Goal: Task Accomplishment & Management: Complete application form

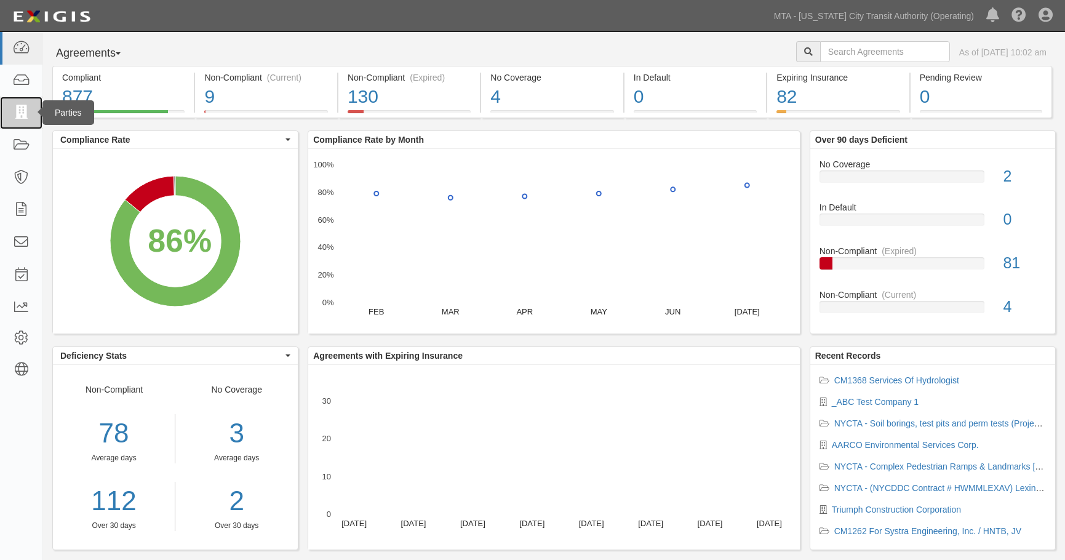
click at [21, 108] on icon at bounding box center [20, 113] width 17 height 14
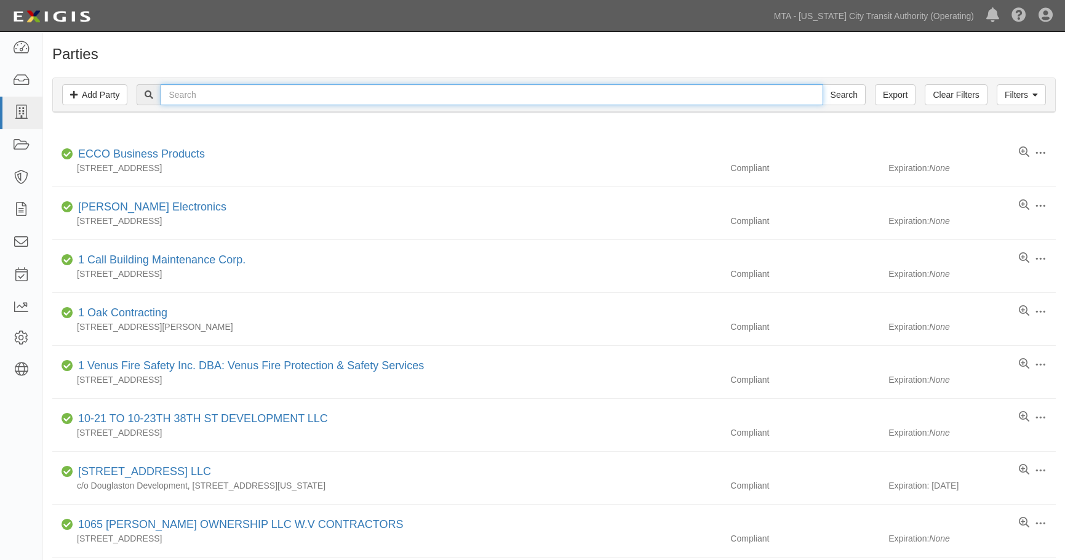
click at [244, 101] on input "text" at bounding box center [492, 94] width 662 height 21
type input "Test"
click at [822, 84] on input "Search" at bounding box center [843, 94] width 43 height 21
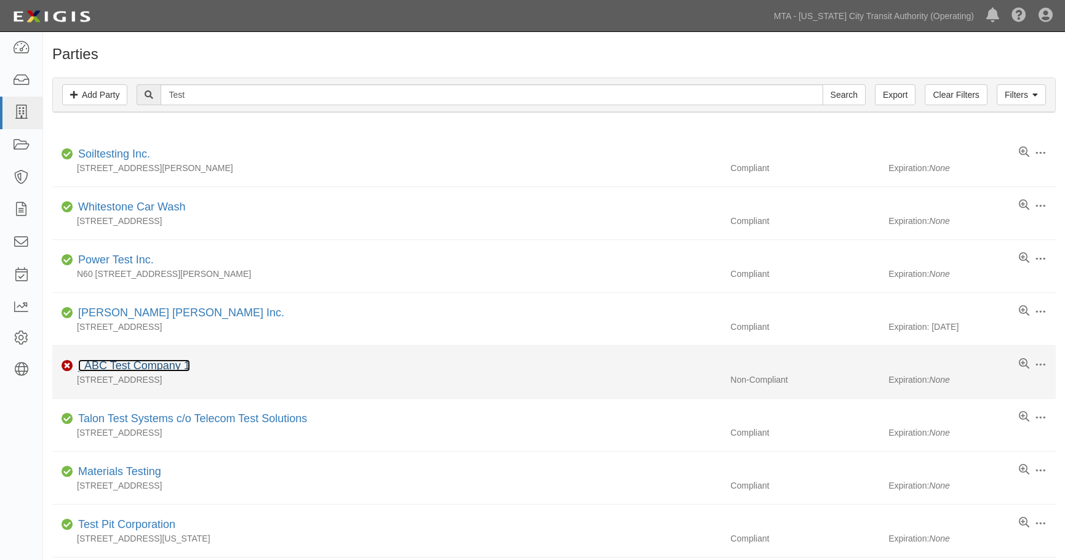
click at [138, 361] on link "_ABC Test Company 1" at bounding box center [134, 365] width 112 height 12
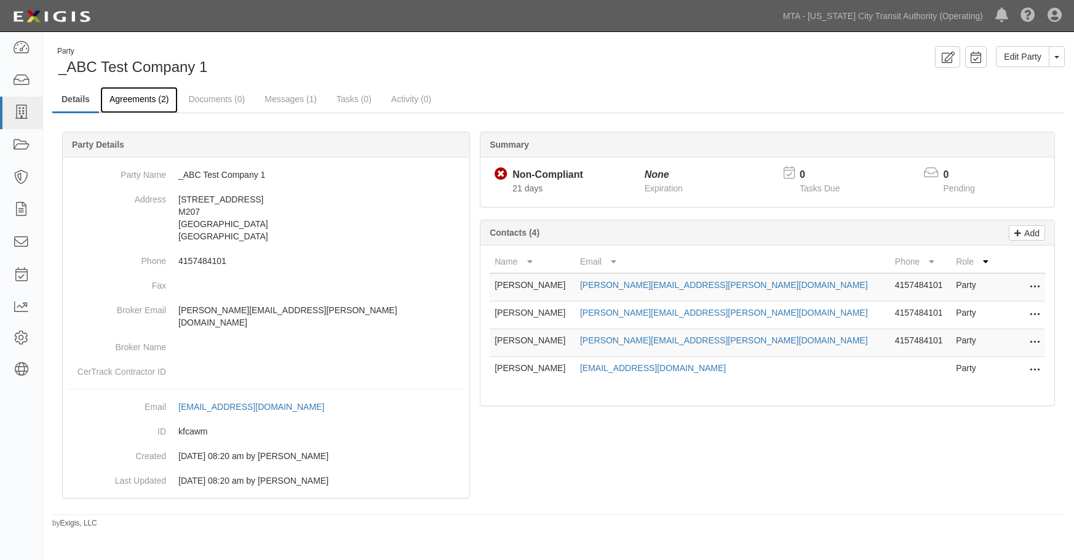
click at [134, 102] on link "Agreements (2)" at bounding box center [139, 100] width 78 height 26
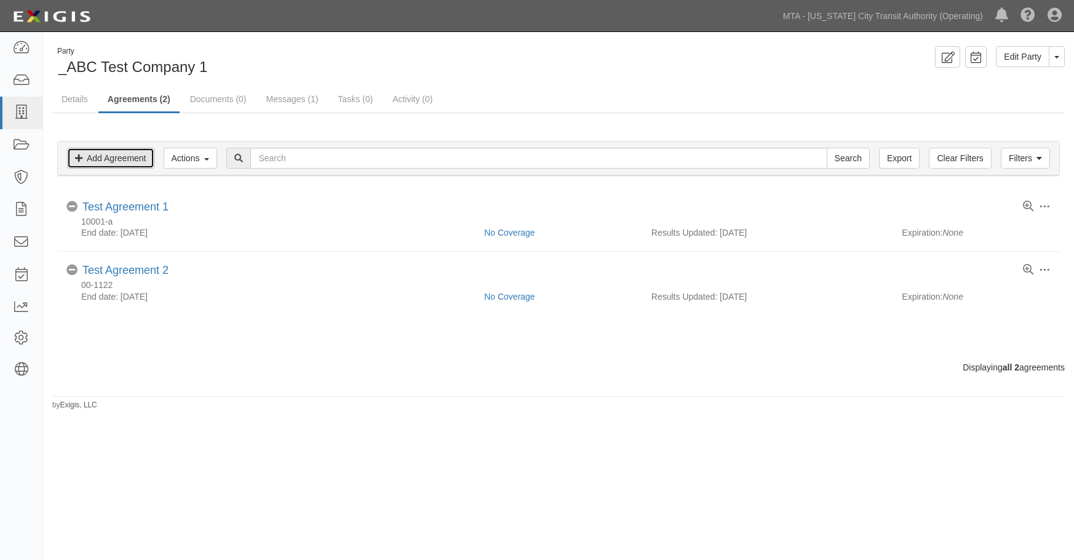
click at [108, 162] on link "Add Agreement" at bounding box center [110, 158] width 87 height 21
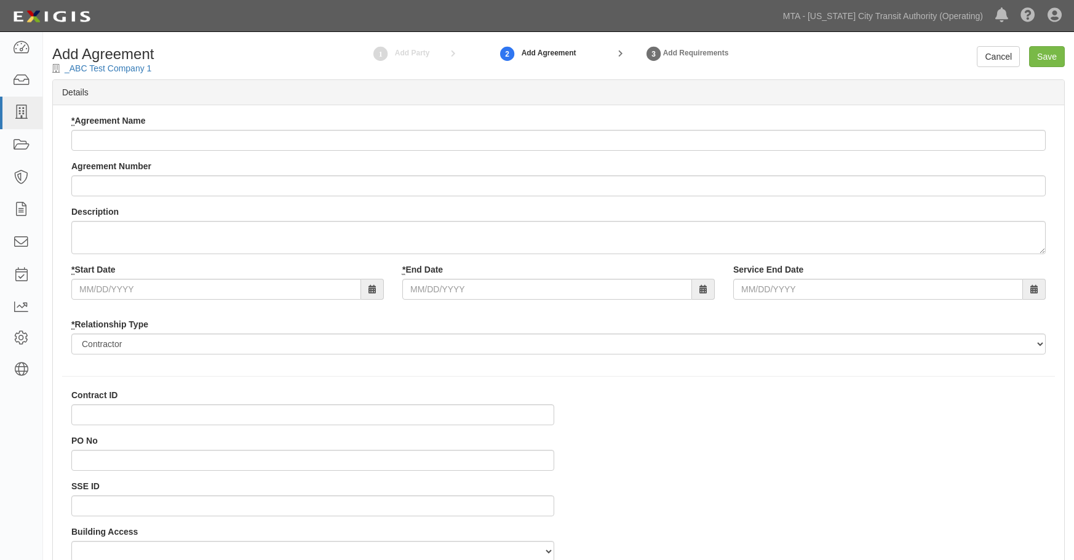
select select
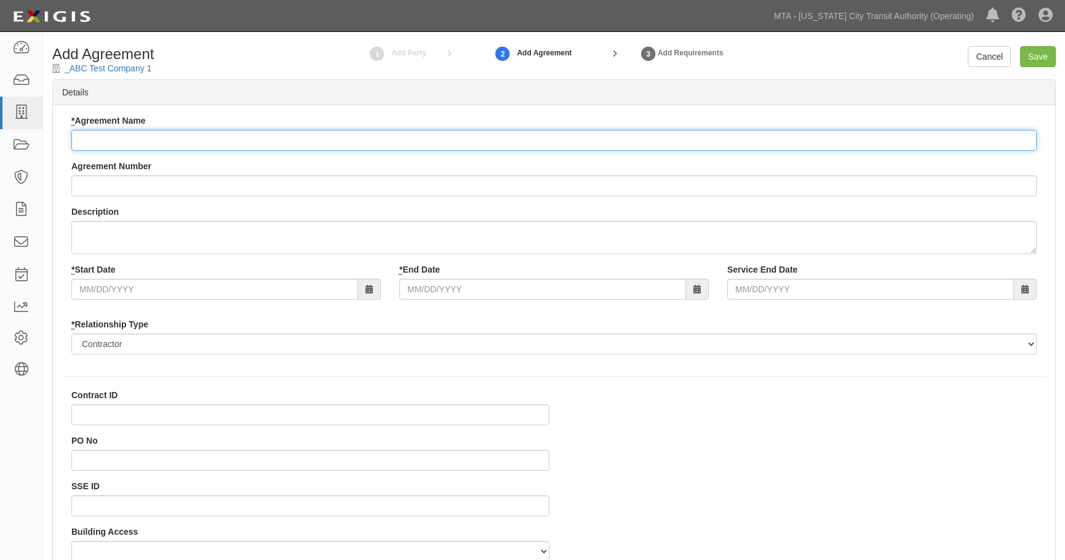
click at [124, 133] on input "* Agreement Name" at bounding box center [553, 140] width 965 height 21
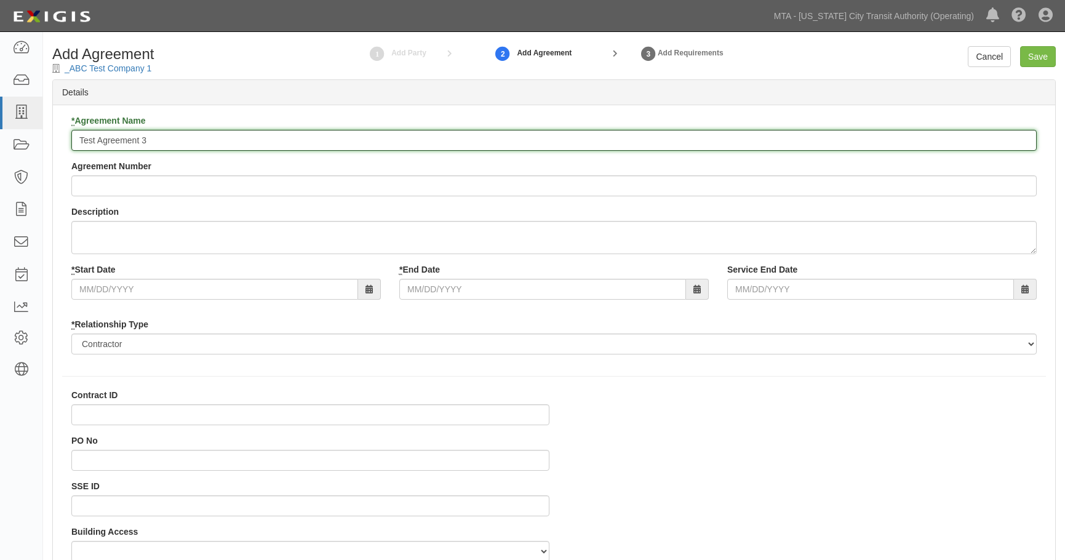
type input "Test Agreement 3"
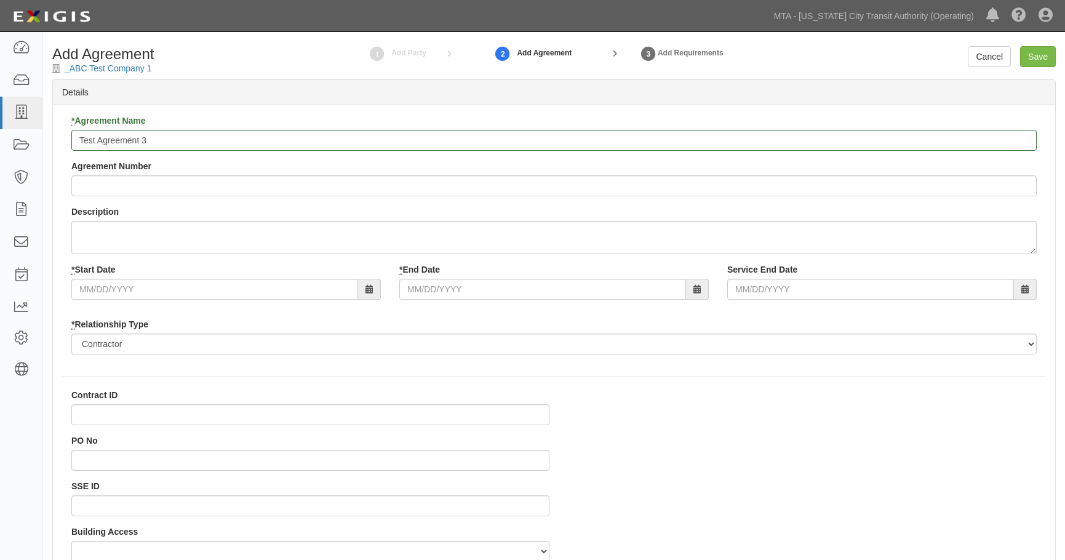
click at [106, 274] on label "* Start Date" at bounding box center [93, 269] width 44 height 12
click at [106, 279] on input "* Start Date" at bounding box center [214, 289] width 287 height 21
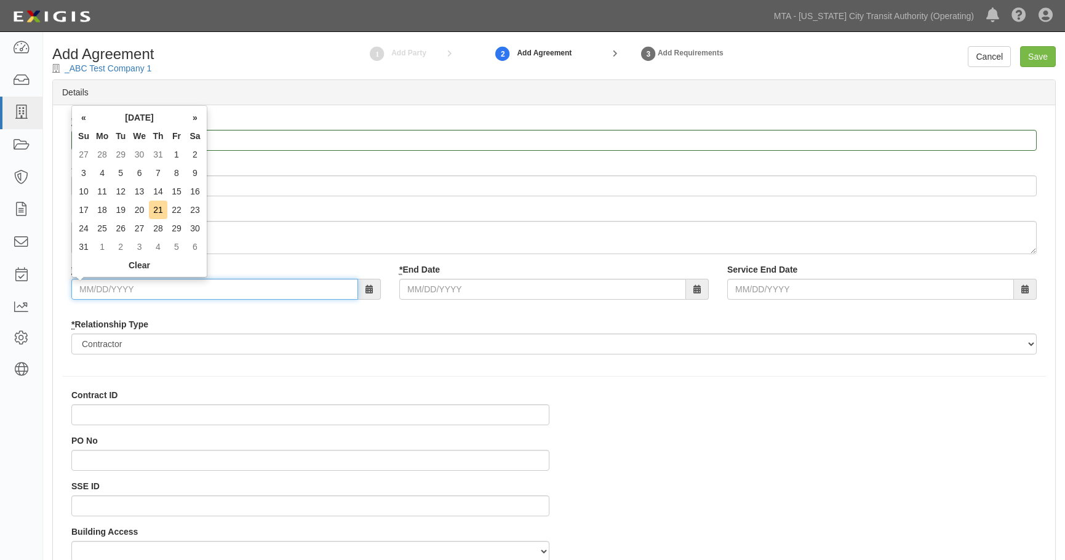
click at [108, 296] on input "* Start Date" at bounding box center [214, 289] width 287 height 21
click at [172, 154] on td "1" at bounding box center [176, 154] width 18 height 18
type input "08/01/2025"
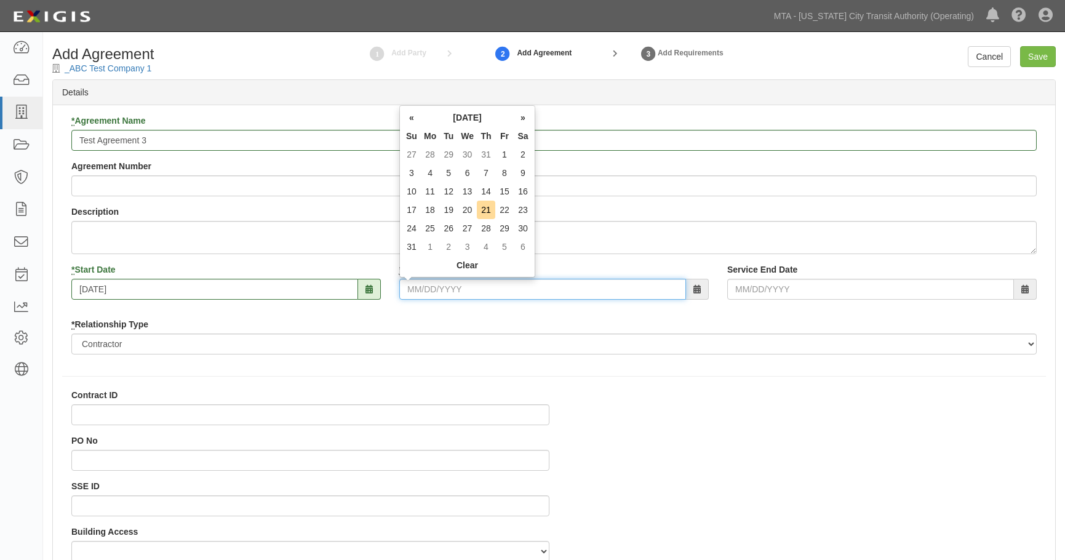
click at [432, 287] on input "* End Date" at bounding box center [542, 289] width 287 height 21
drag, startPoint x: 522, startPoint y: 113, endPoint x: 514, endPoint y: 116, distance: 8.6
click at [514, 116] on th "»" at bounding box center [523, 117] width 18 height 18
click at [517, 116] on th "»" at bounding box center [523, 117] width 18 height 18
click at [518, 112] on th "»" at bounding box center [523, 117] width 18 height 18
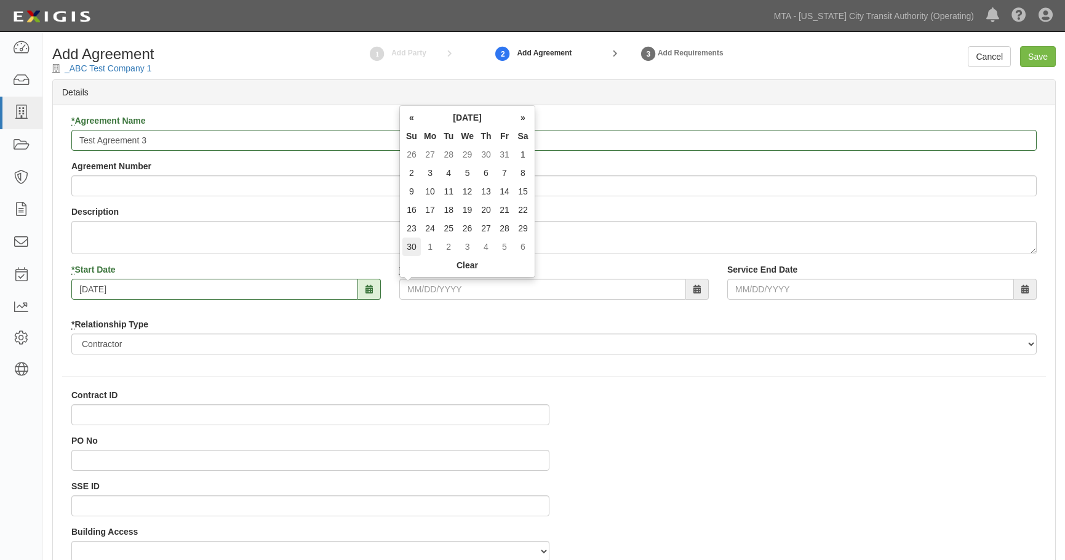
click at [412, 244] on td "30" at bounding box center [411, 246] width 18 height 18
type input "11/30/2025"
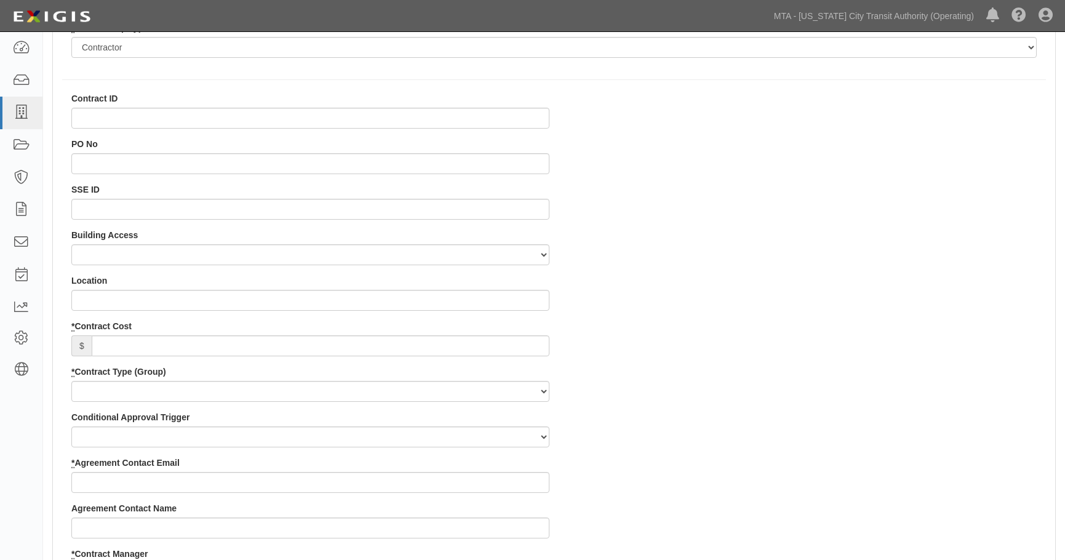
scroll to position [400, 0]
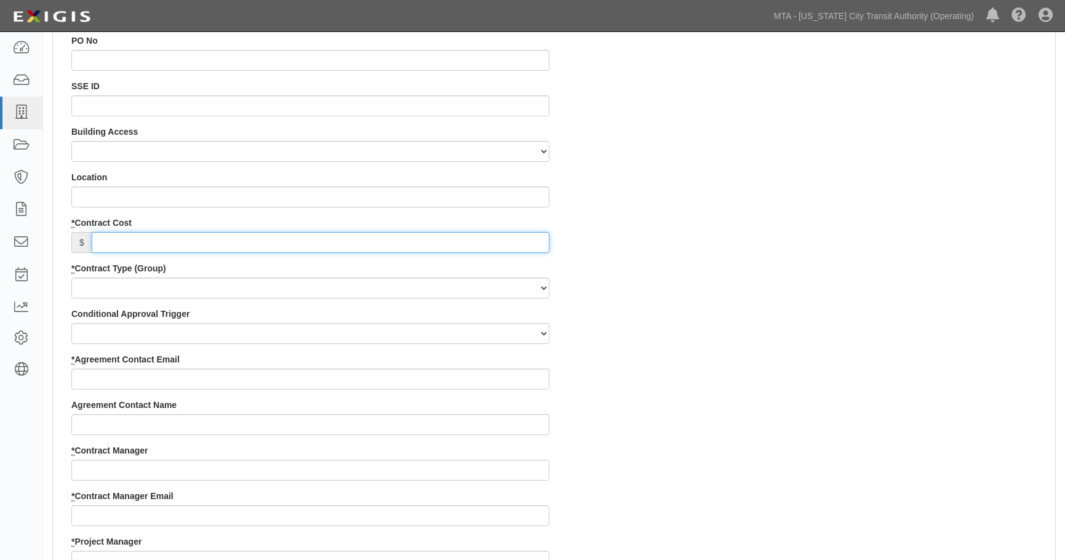
click at [170, 239] on input "* Contract Cost" at bounding box center [321, 242] width 458 height 21
type input "1,000,000"
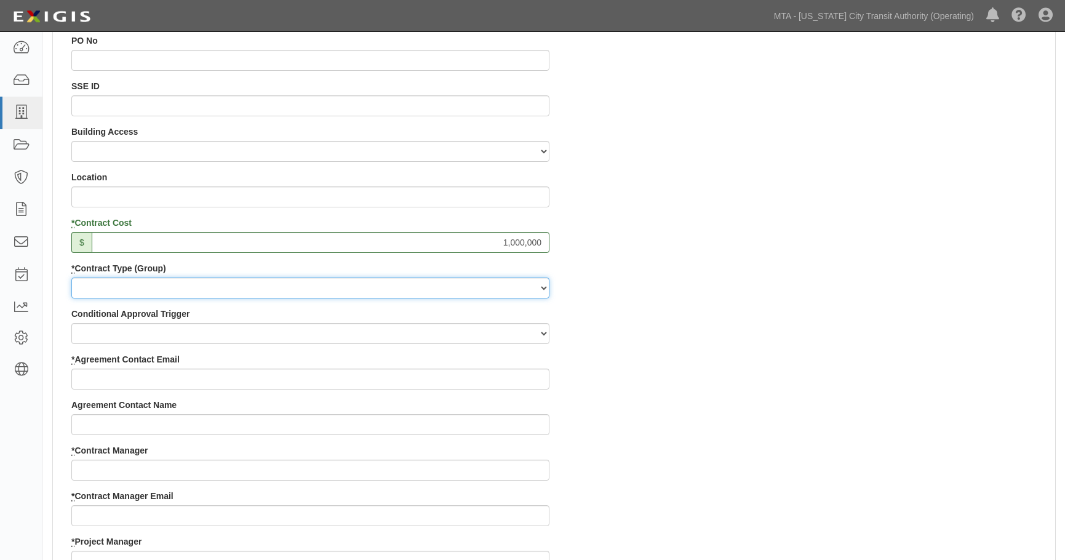
click at [172, 285] on select "Capital Operating Not for Benefit (incls. FA, Entry Permits) Real Estate Other" at bounding box center [310, 287] width 478 height 21
select select "102"
click at [71, 277] on select "Capital Operating Not for Benefit (incls. FA, Entry Permits) Real Estate Other" at bounding box center [310, 287] width 478 height 21
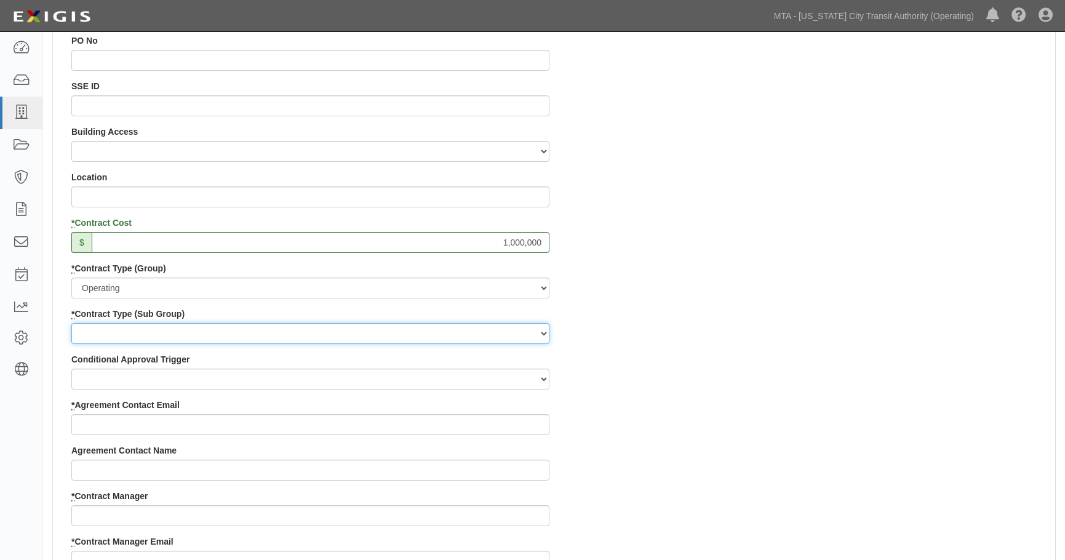
click at [158, 335] on select "Construction Loan / Test and Demo Maintenance Painting Personal Services Contra…" at bounding box center [310, 333] width 478 height 21
select select "161"
click at [71, 323] on select "Construction Loan / Test and Demo Maintenance Painting Personal Services Contra…" at bounding box center [310, 333] width 478 height 21
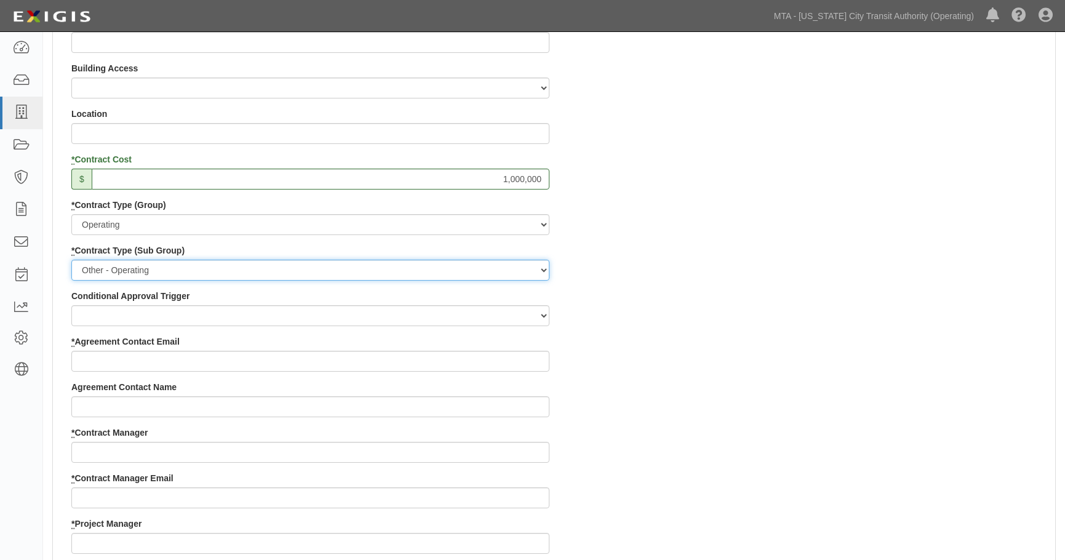
scroll to position [461, 0]
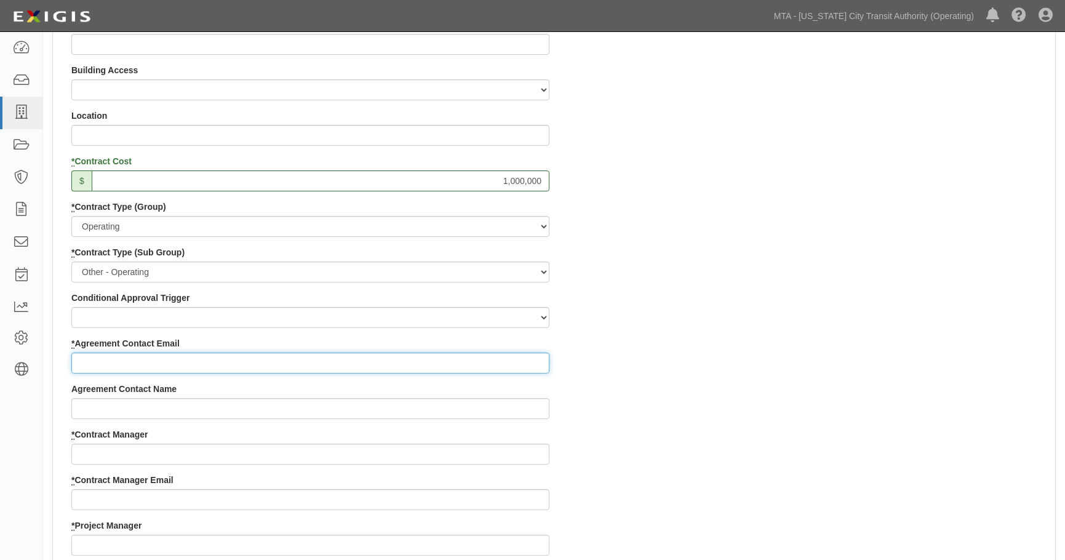
click at [173, 367] on input "* Agreement Contact Email" at bounding box center [310, 362] width 478 height 21
type input "jon.folmsbee@exigis.com"
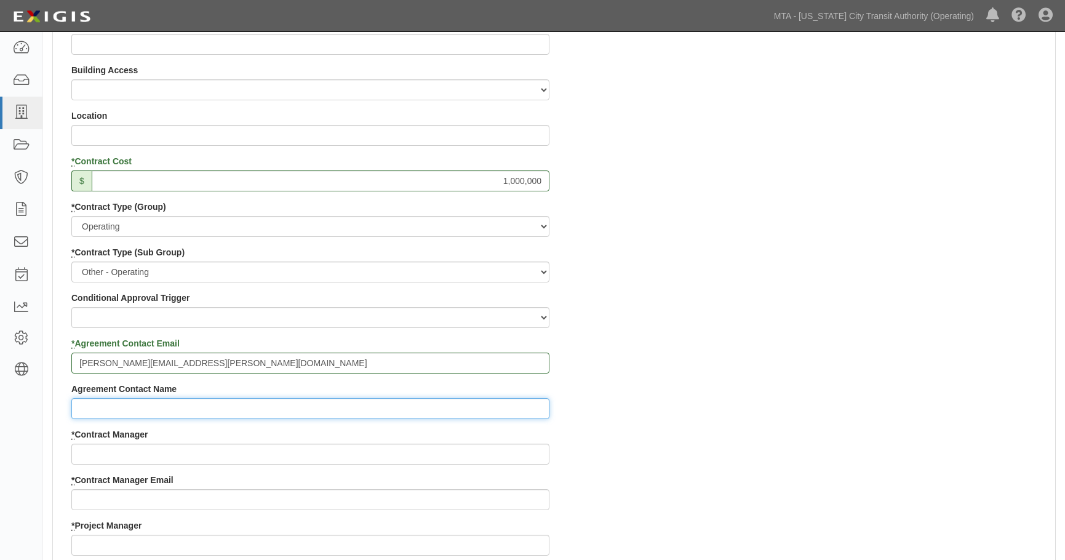
click at [140, 412] on input "Agreement Contact Name" at bounding box center [310, 408] width 478 height 21
type input "Jon"
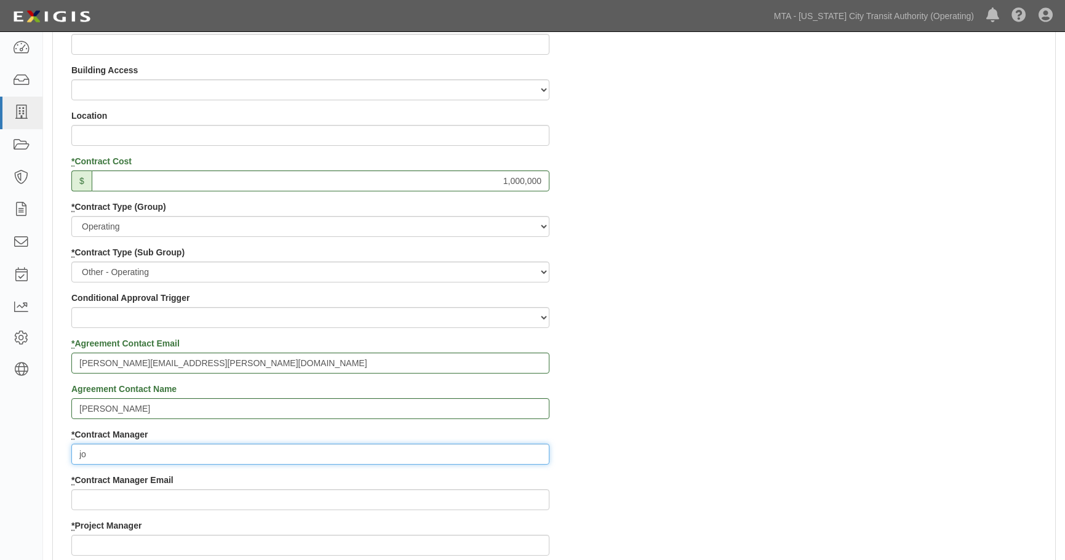
type input "j"
type input "Kaustav"
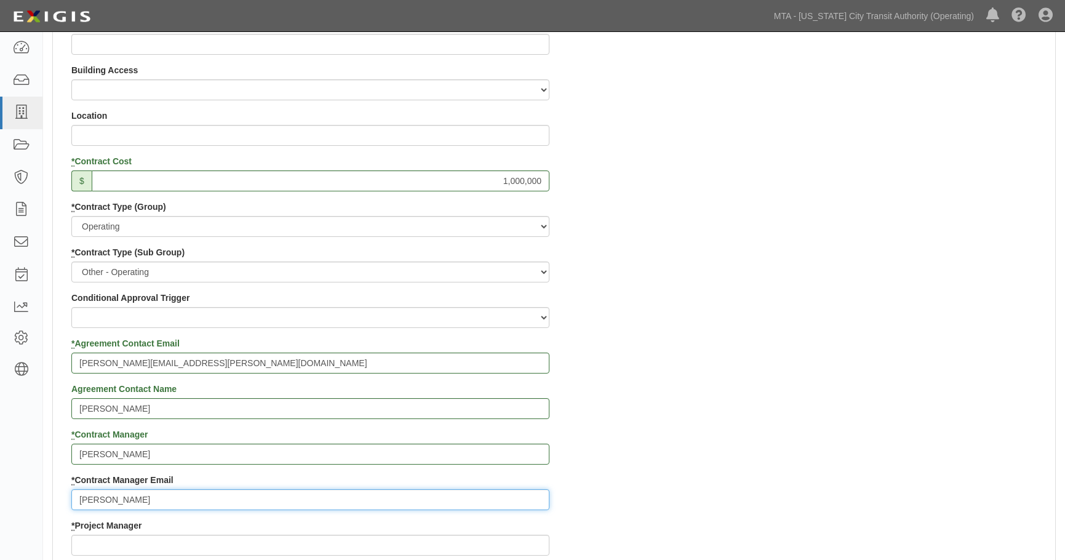
type input "jon.folmsbee@yahoo.com"
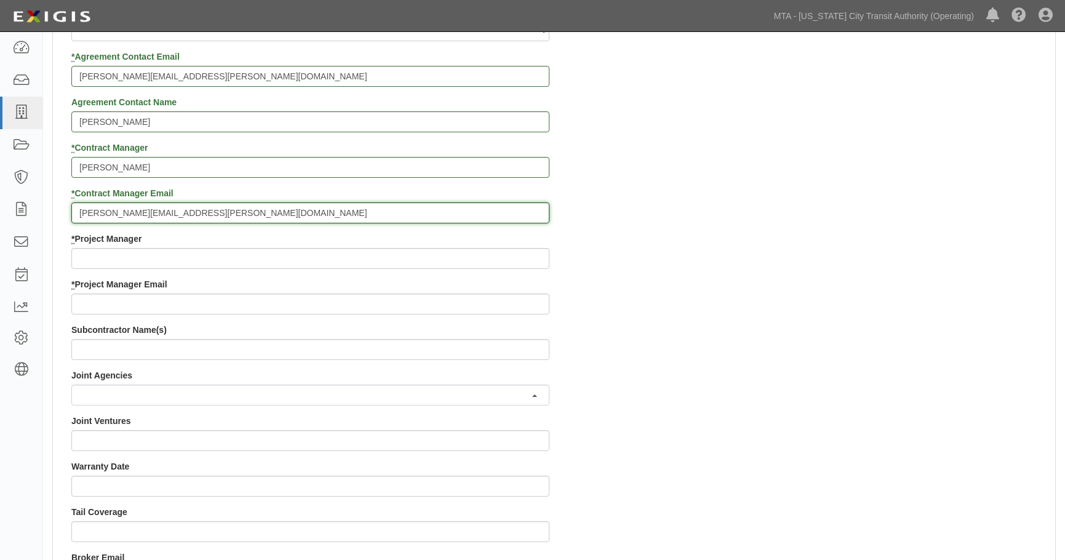
scroll to position [754, 0]
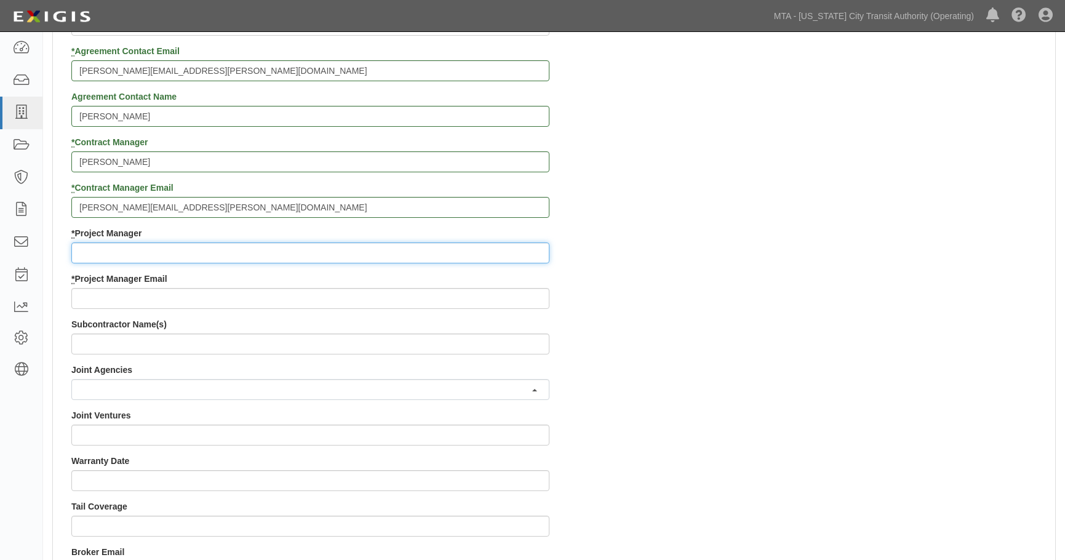
click at [108, 256] on input "* Project Manager" at bounding box center [310, 252] width 478 height 21
type input "Jon"
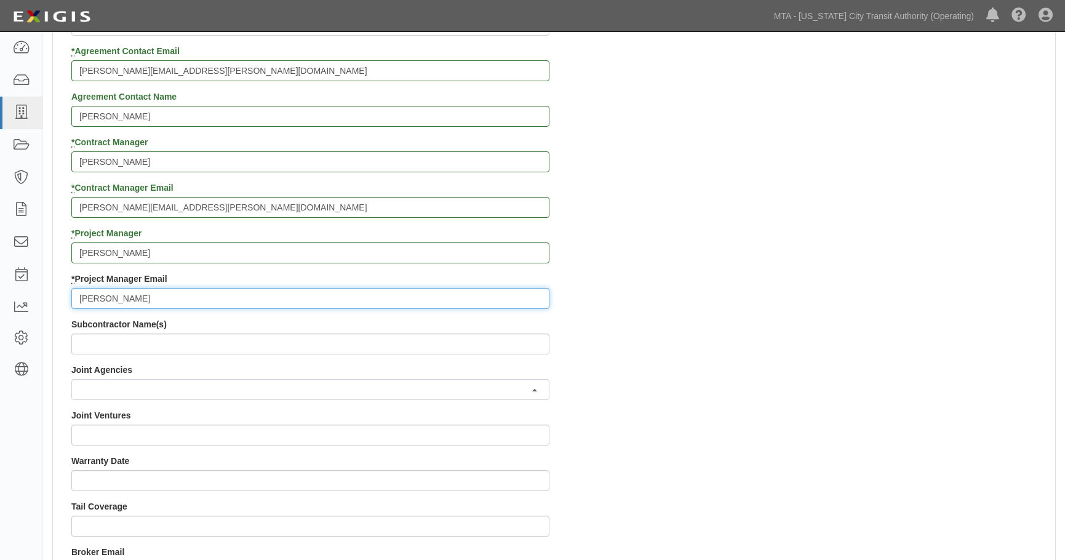
type input "jon.folmsbee@exigis.com"
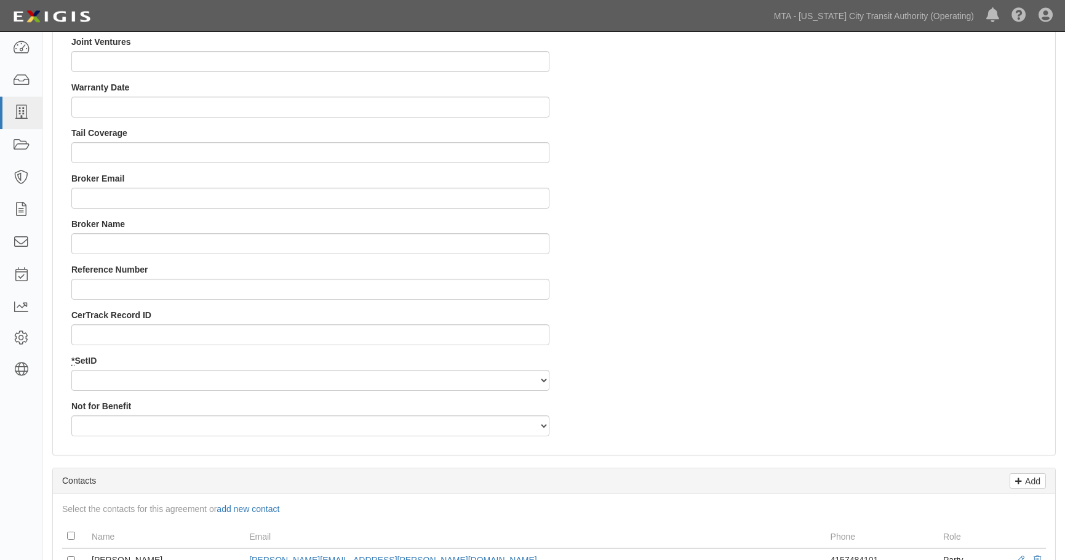
scroll to position [1153, 0]
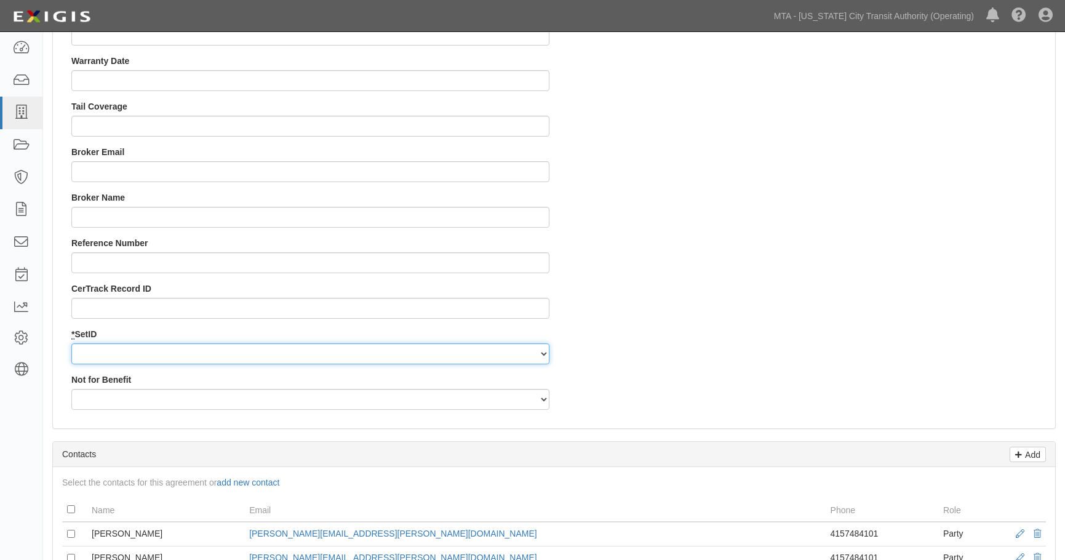
click at [249, 360] on select "NYCTA SIRTA" at bounding box center [310, 353] width 478 height 21
select select "91"
click at [71, 343] on select "NYCTA SIRTA" at bounding box center [310, 353] width 478 height 21
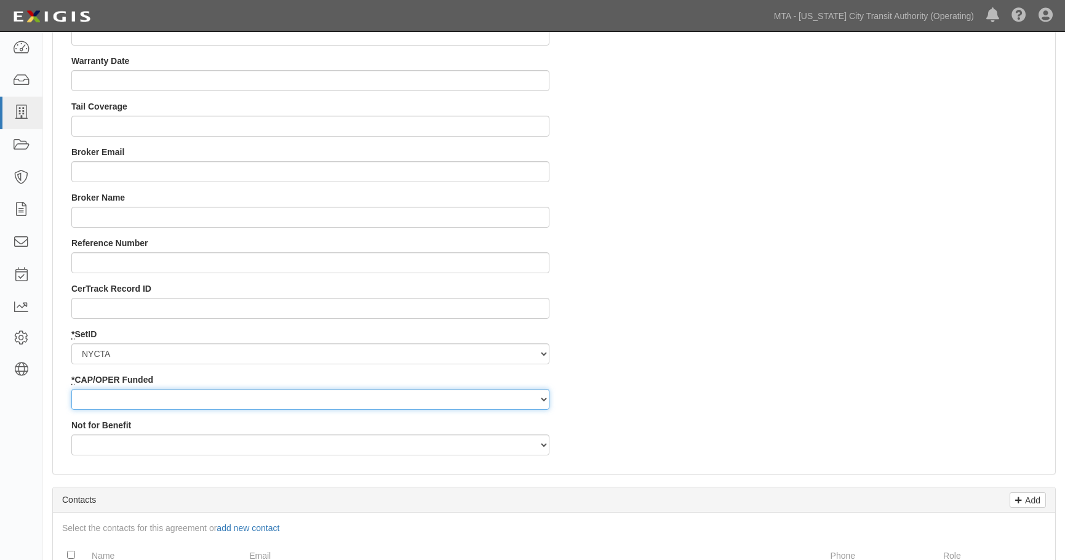
click at [203, 404] on select "Capital Operating" at bounding box center [310, 399] width 478 height 21
select select "92"
click at [71, 389] on select "Capital Operating" at bounding box center [310, 399] width 478 height 21
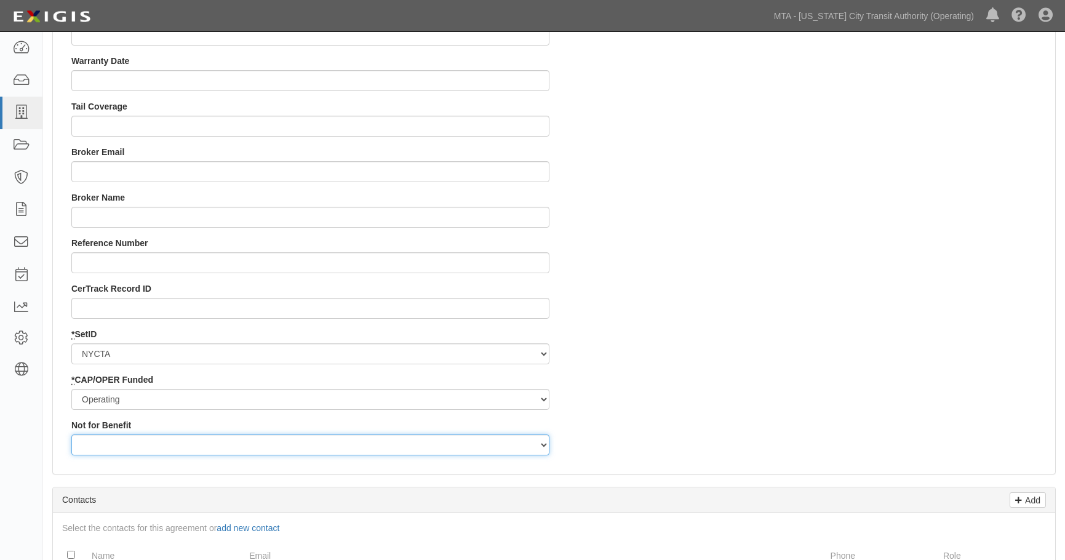
click at [167, 445] on select "Yes No" at bounding box center [310, 444] width 478 height 21
select select "508"
click at [71, 434] on select "Yes No" at bounding box center [310, 444] width 478 height 21
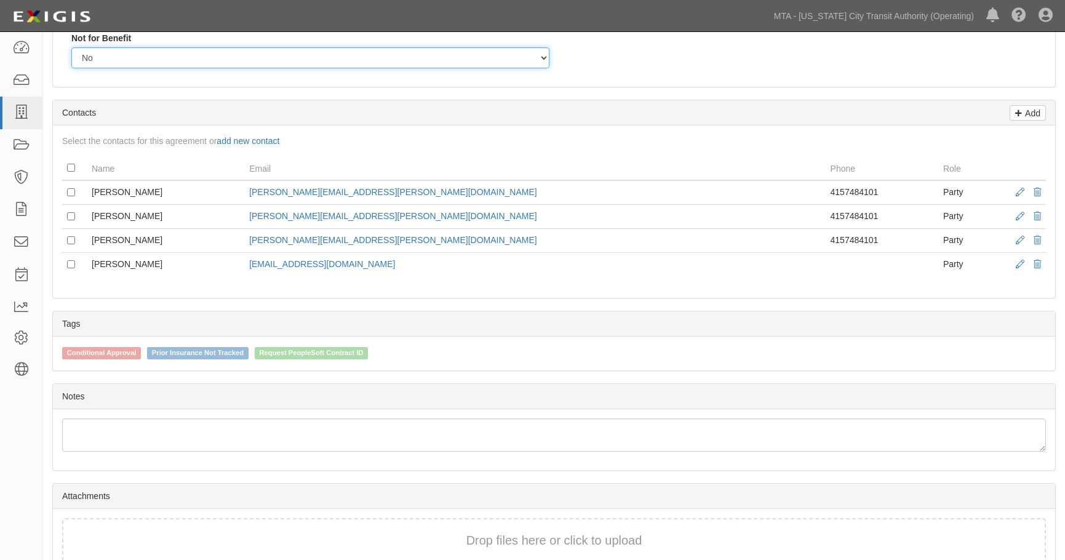
scroll to position [1604, 0]
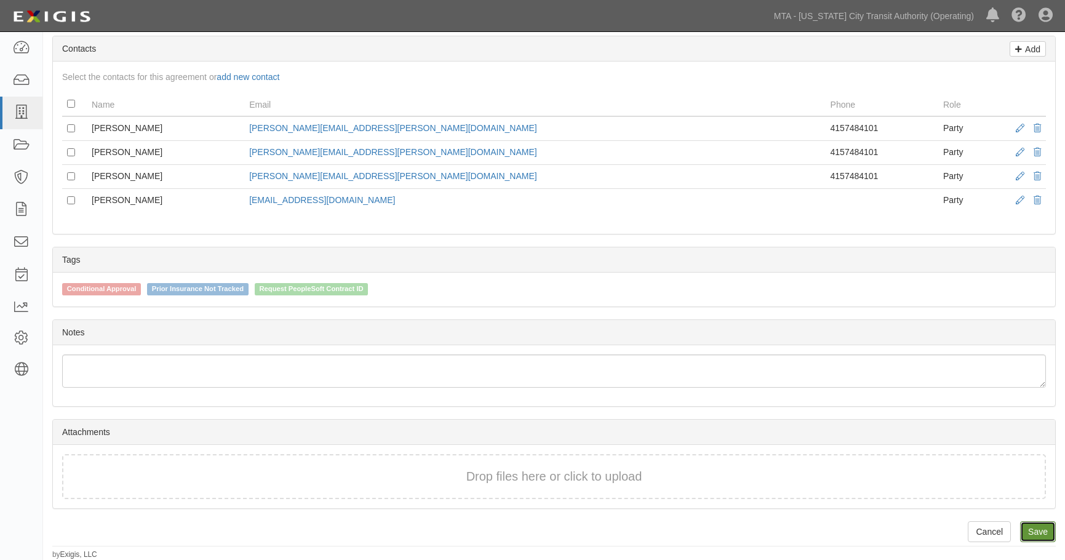
click at [1029, 530] on link "Save" at bounding box center [1038, 531] width 36 height 21
type input "1000000"
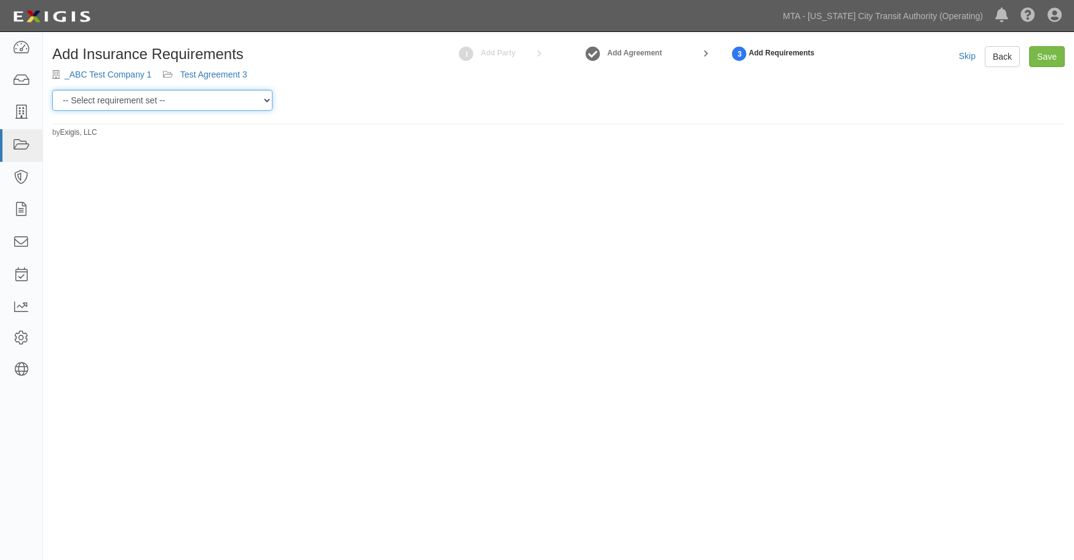
click at [202, 107] on select "-- Select requirement set -- Basic Basic Enhanced Option for Operating Agreemen…" at bounding box center [162, 100] width 220 height 21
select select "7452"
click at [52, 90] on select "-- Select requirement set -- Basic Basic Enhanced Option for Operating Agreemen…" at bounding box center [162, 100] width 220 height 21
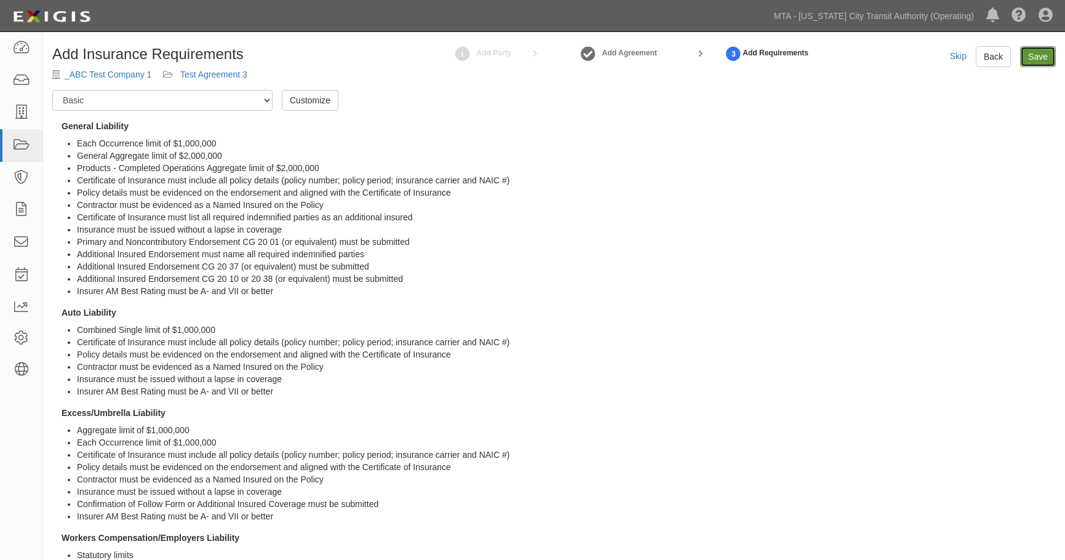
click at [1033, 53] on input "Save" at bounding box center [1038, 56] width 36 height 21
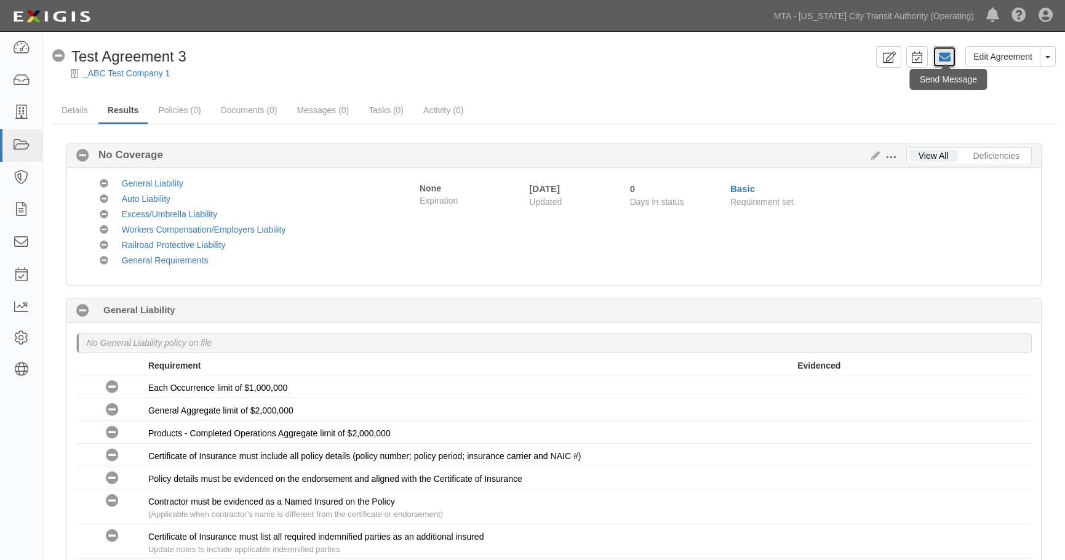
click at [947, 53] on icon at bounding box center [944, 57] width 12 height 12
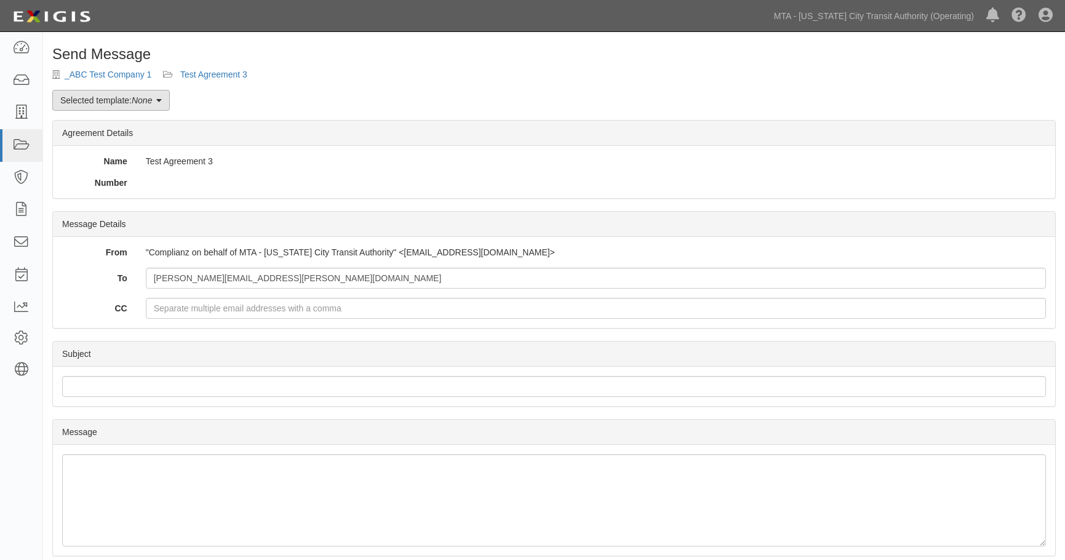
click at [157, 108] on link "Selected template: None" at bounding box center [110, 100] width 117 height 21
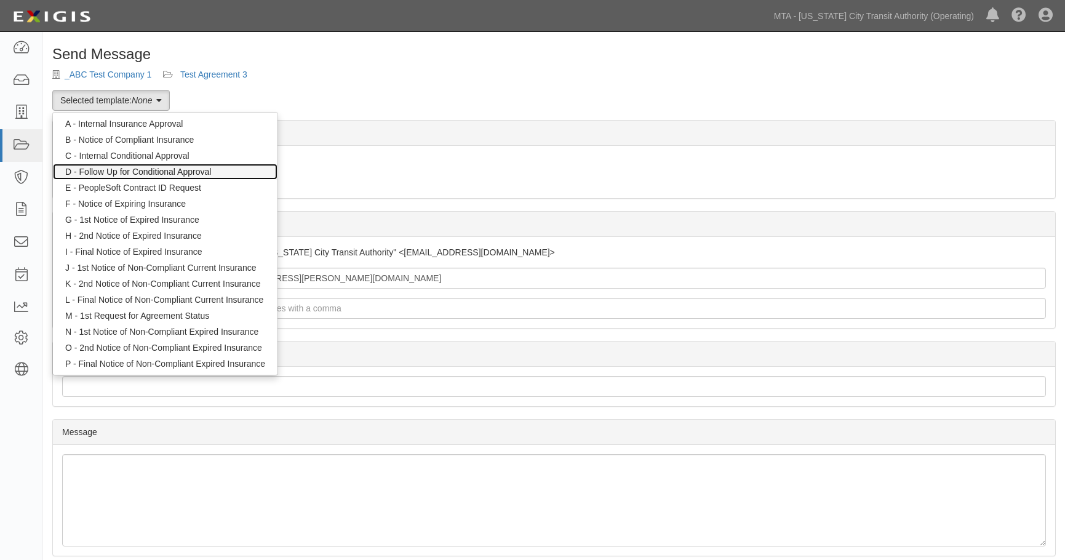
click at [135, 172] on link "D - Follow Up for Conditional Approval" at bounding box center [165, 172] width 225 height 16
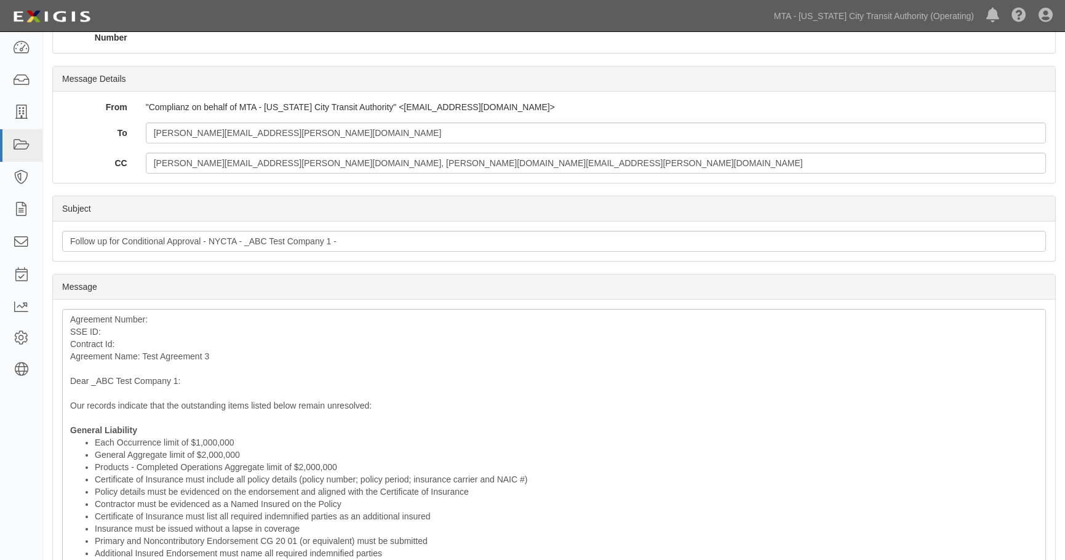
scroll to position [169, 0]
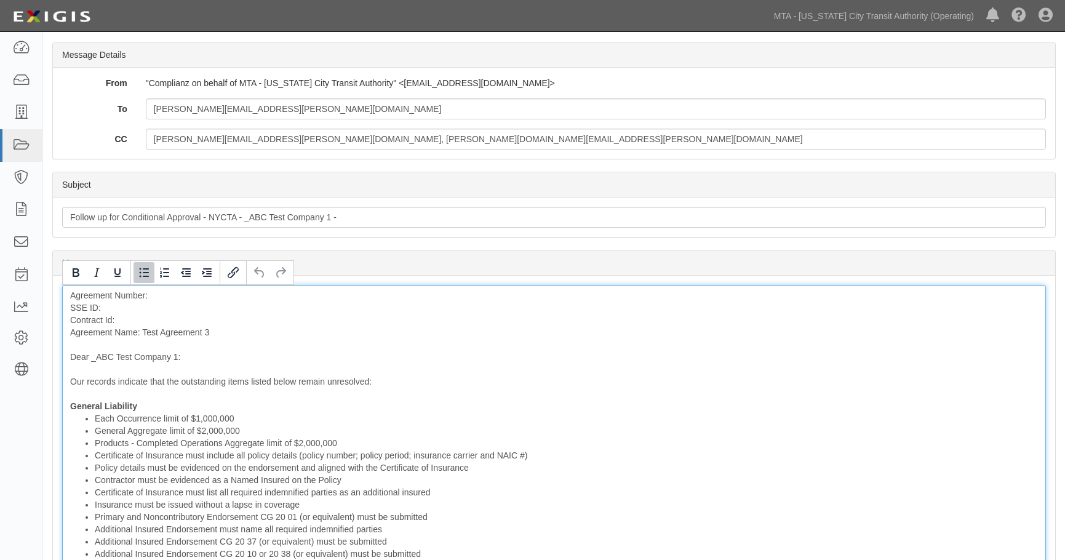
click at [751, 415] on li "Each Occurrence limit of $1,000,000" at bounding box center [566, 418] width 943 height 12
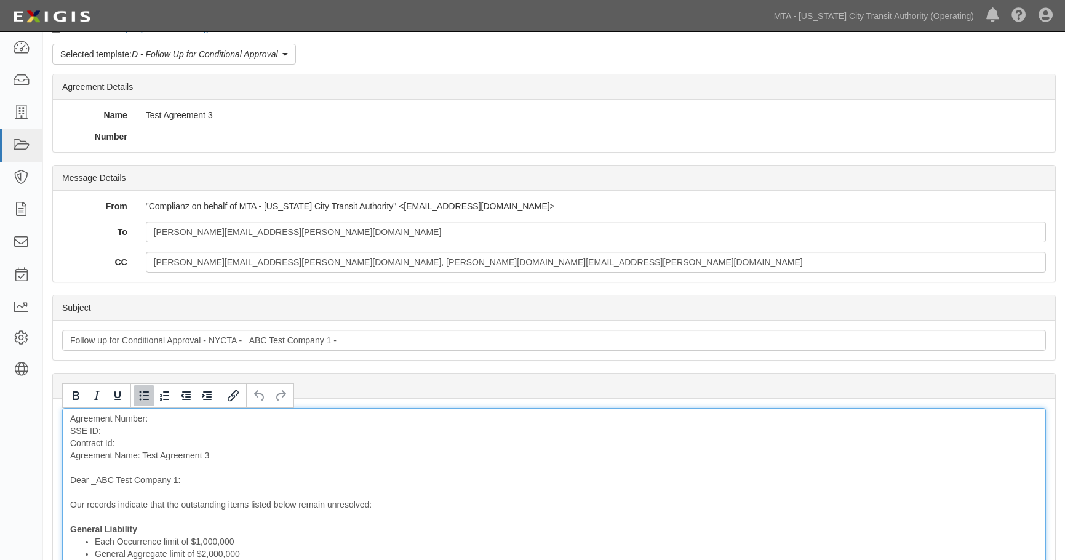
scroll to position [31, 0]
